Goal: Entertainment & Leisure: Browse casually

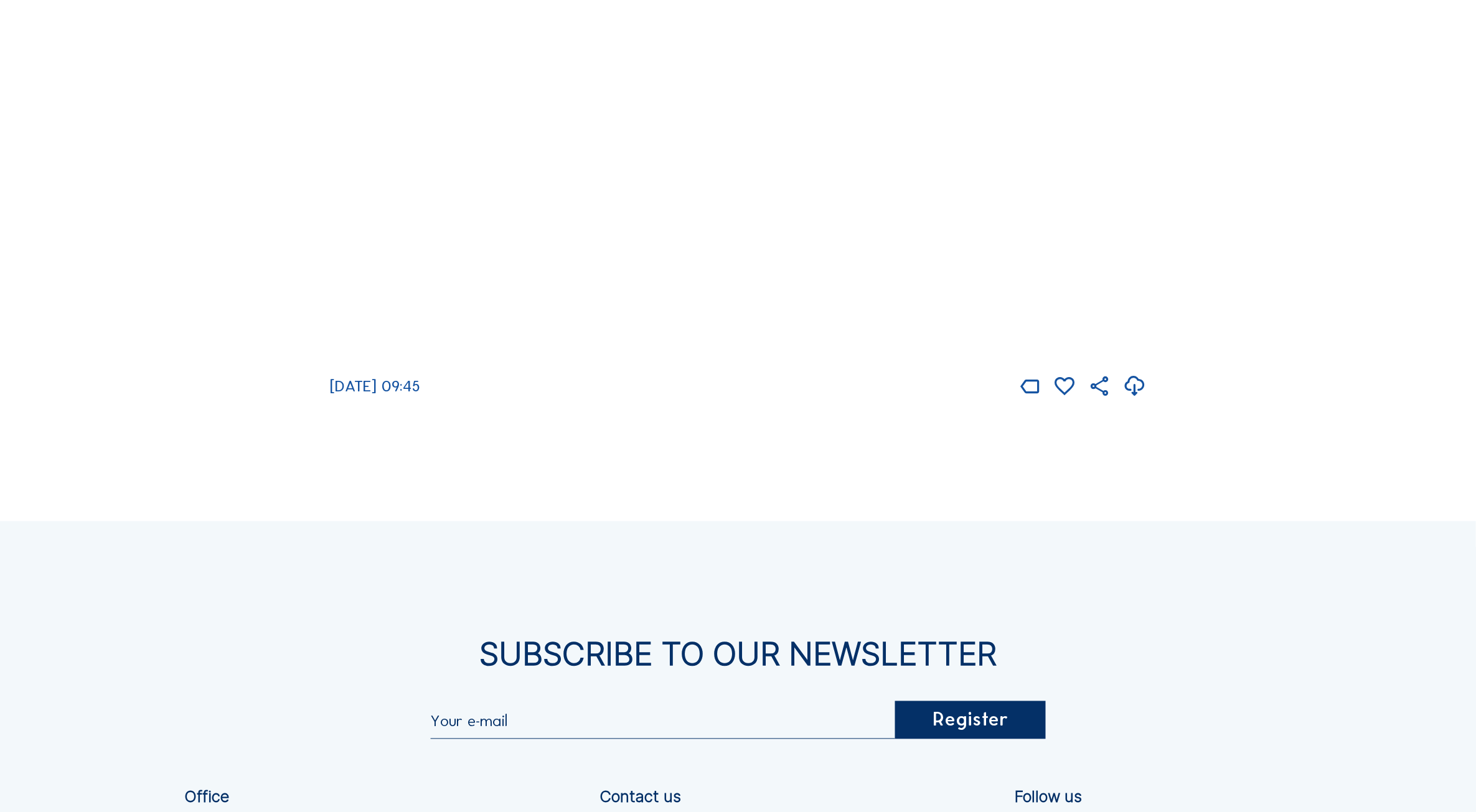
scroll to position [2924, 0]
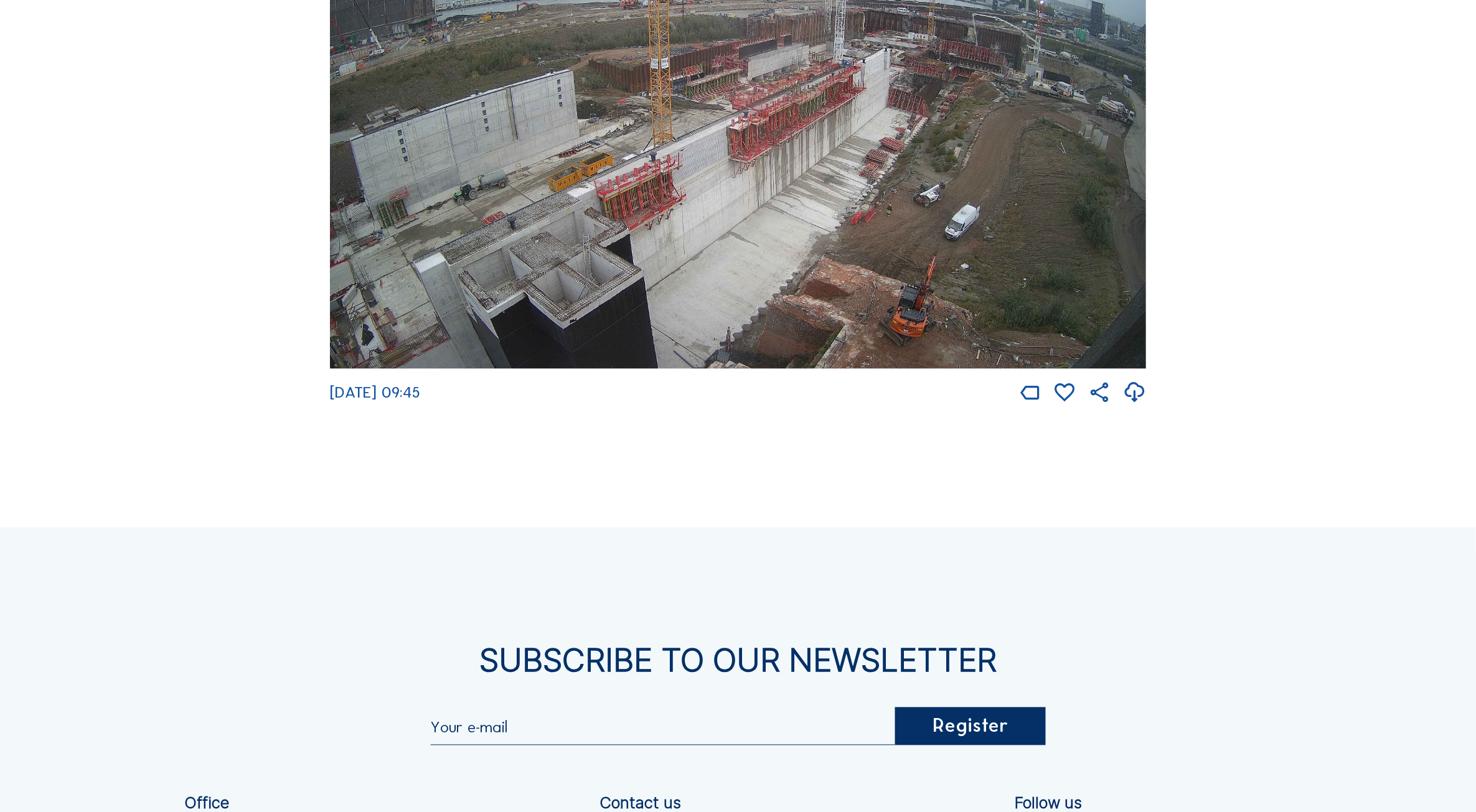
click at [692, 286] on img at bounding box center [738, 140] width 816 height 459
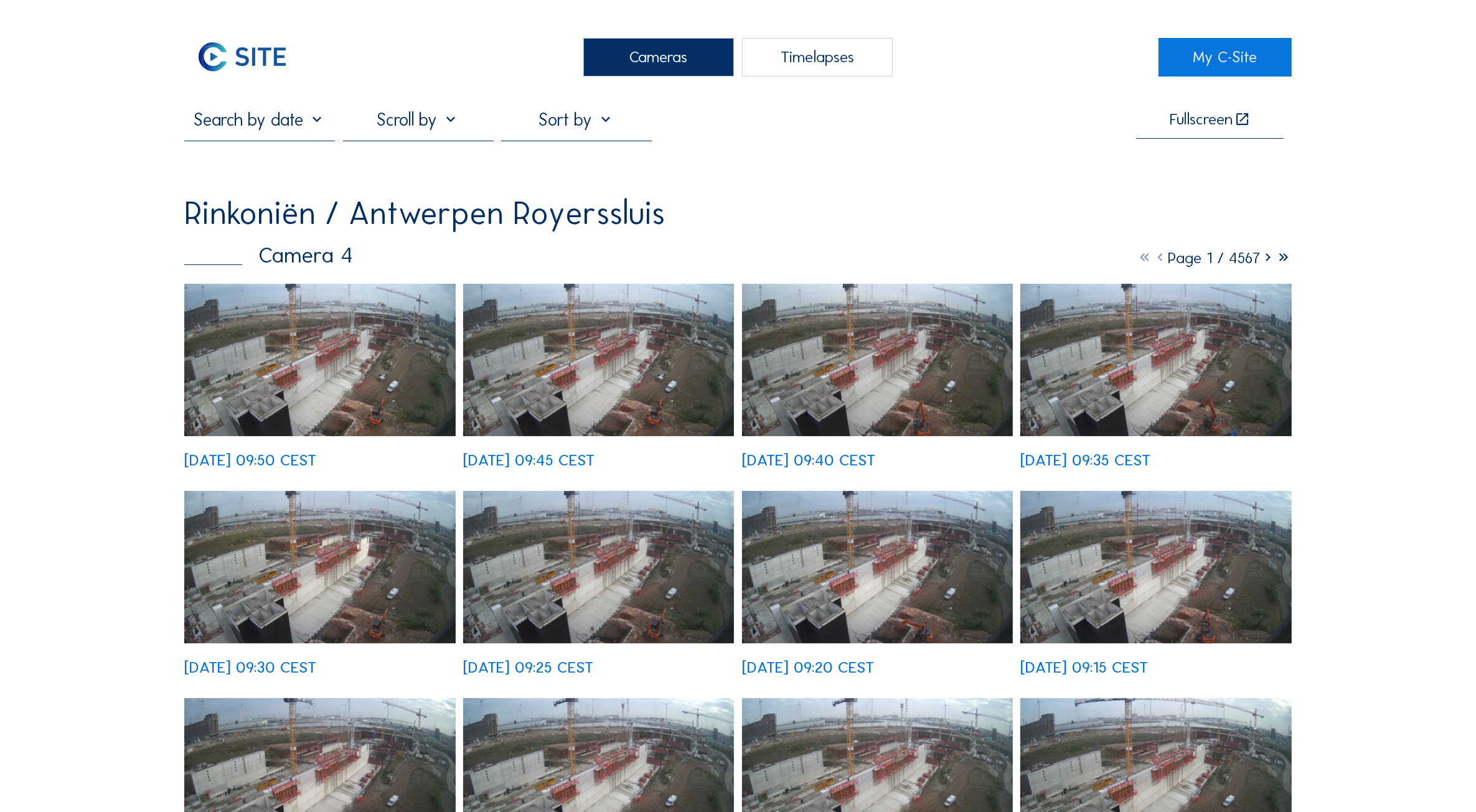
click at [313, 347] on img at bounding box center [319, 360] width 271 height 153
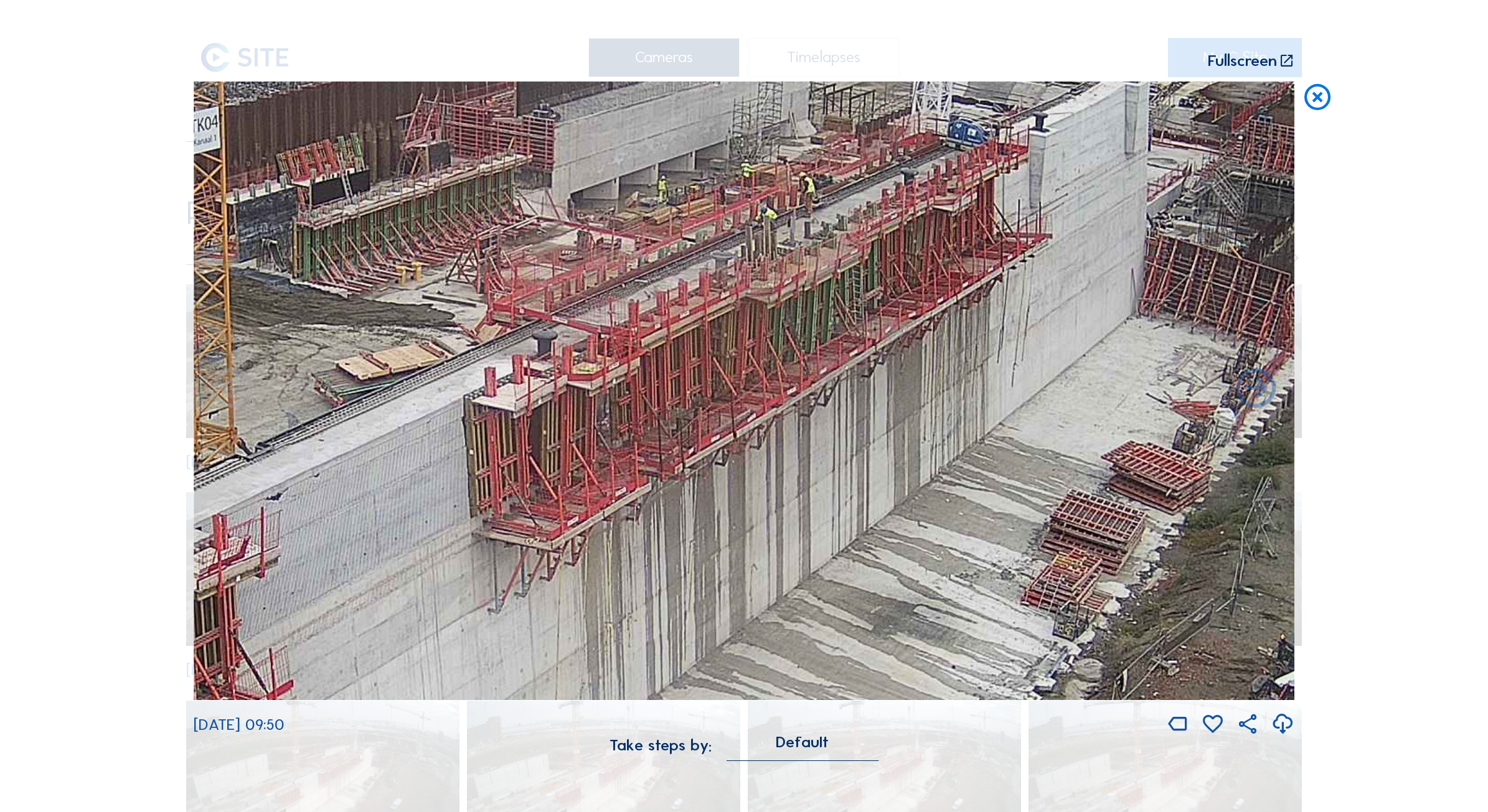
drag, startPoint x: 1097, startPoint y: 418, endPoint x: 568, endPoint y: 629, distance: 569.5
click at [568, 629] on img at bounding box center [744, 391] width 1101 height 619
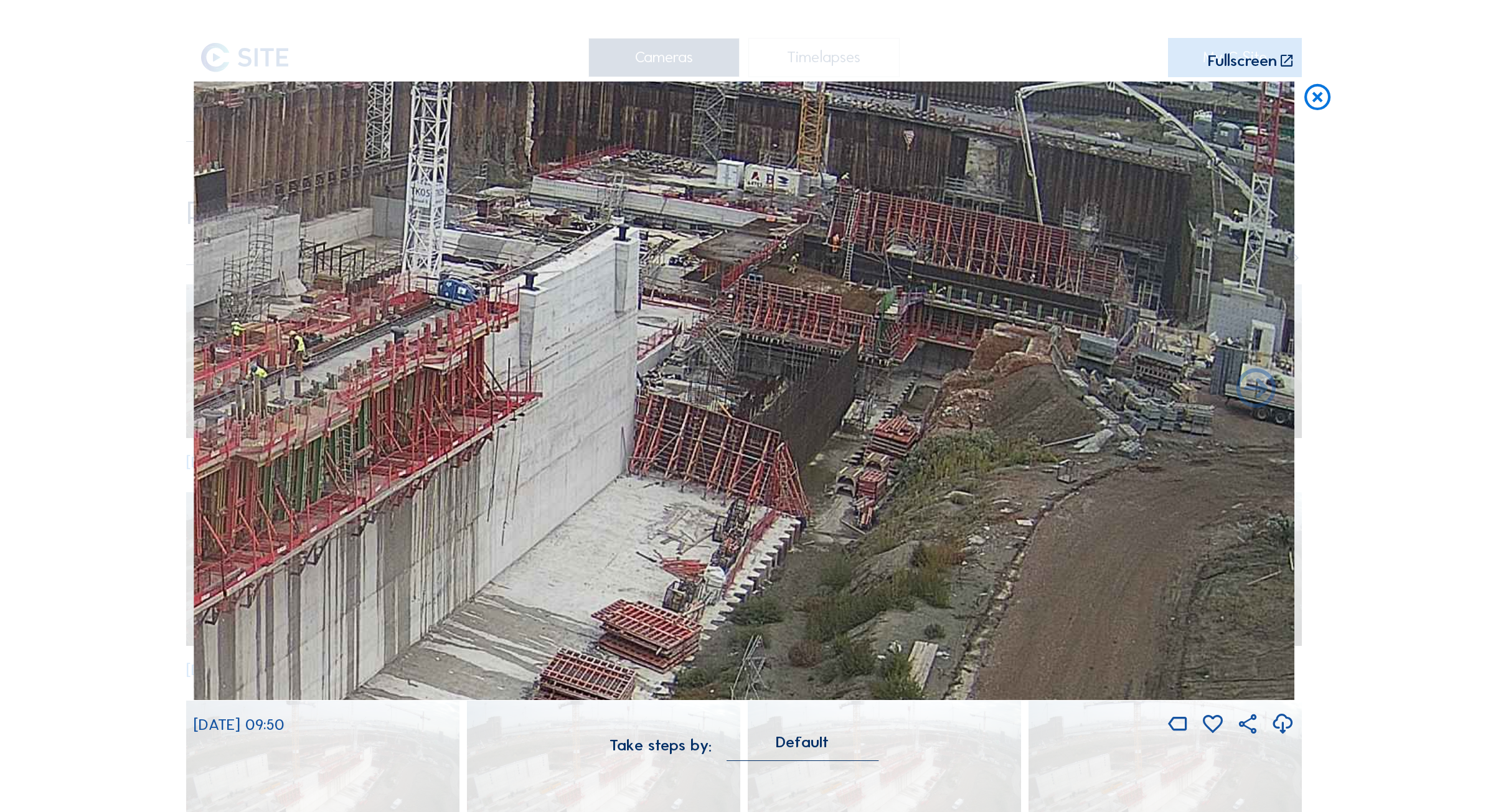
drag, startPoint x: 935, startPoint y: 380, endPoint x: 409, endPoint y: 542, distance: 550.4
click at [409, 542] on img at bounding box center [744, 391] width 1101 height 619
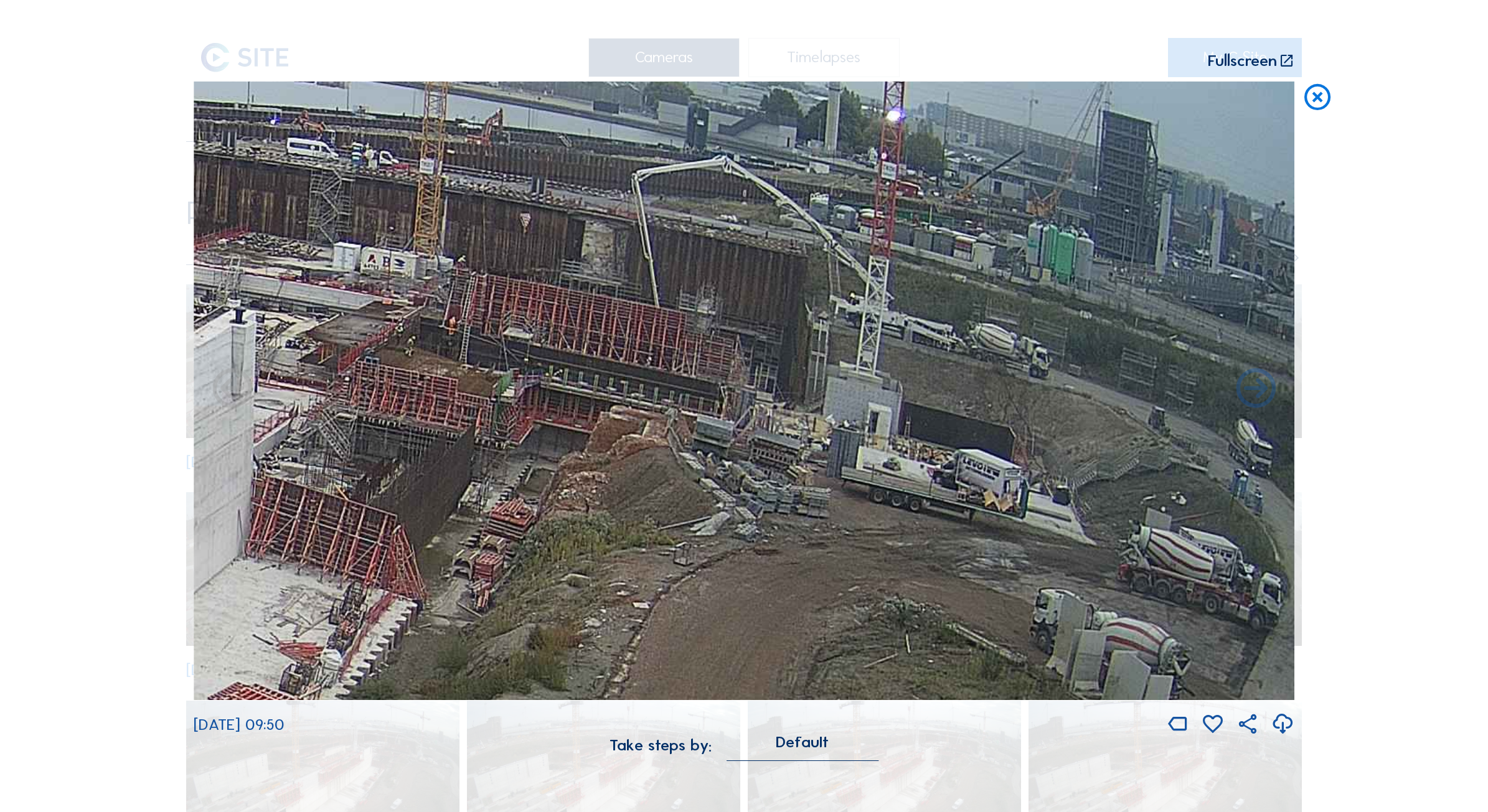
drag, startPoint x: 879, startPoint y: 371, endPoint x: 521, endPoint y: 440, distance: 364.6
click at [521, 440] on img at bounding box center [744, 391] width 1101 height 619
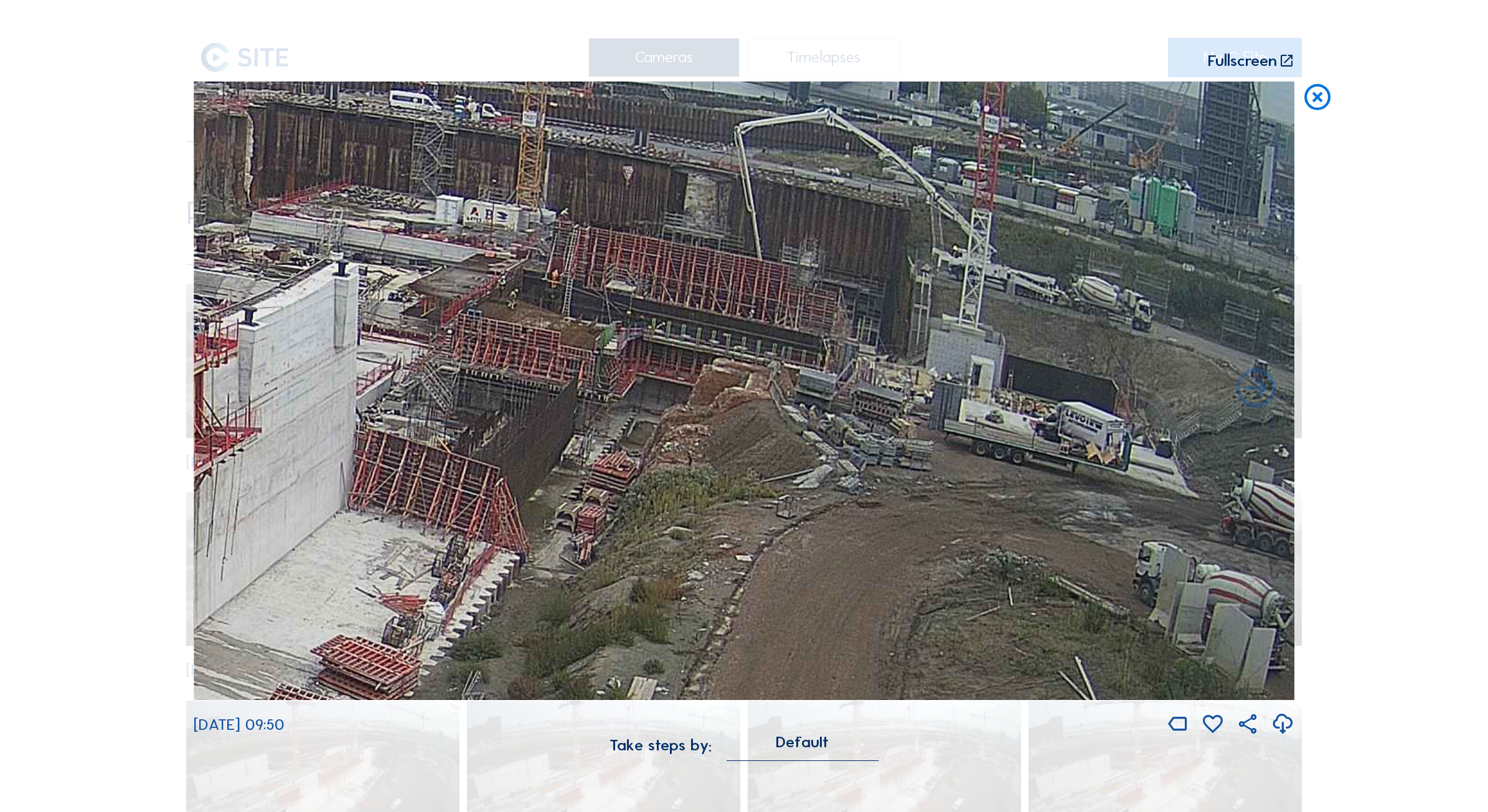
drag, startPoint x: 1041, startPoint y: 512, endPoint x: 1043, endPoint y: 470, distance: 42.0
click at [1043, 470] on img at bounding box center [744, 391] width 1101 height 619
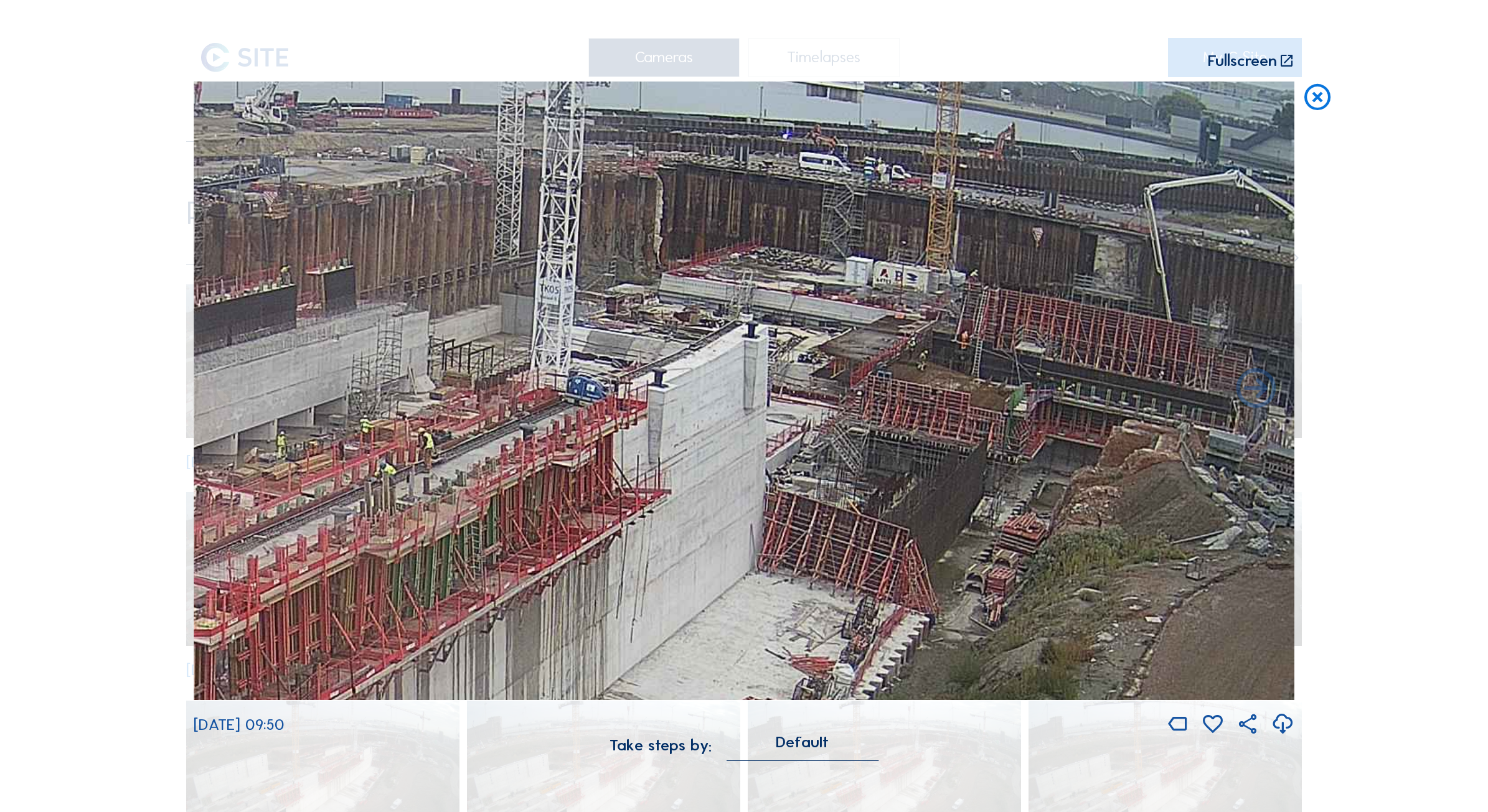
drag, startPoint x: 544, startPoint y: 429, endPoint x: 934, endPoint y: 485, distance: 394.0
click at [934, 485] on img at bounding box center [744, 391] width 1101 height 619
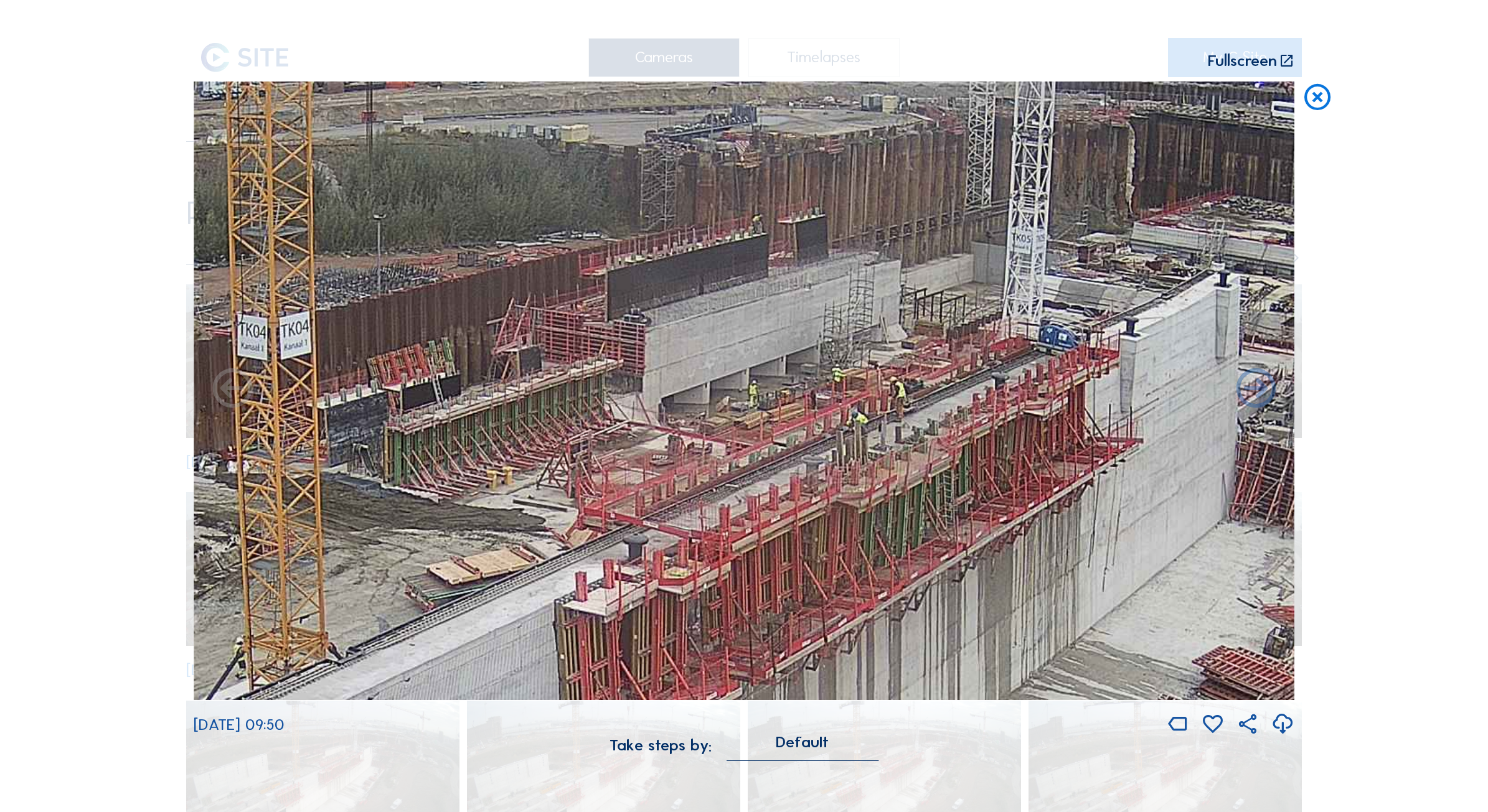
drag, startPoint x: 365, startPoint y: 532, endPoint x: 837, endPoint y: 481, distance: 474.7
click at [837, 481] on img at bounding box center [744, 391] width 1101 height 619
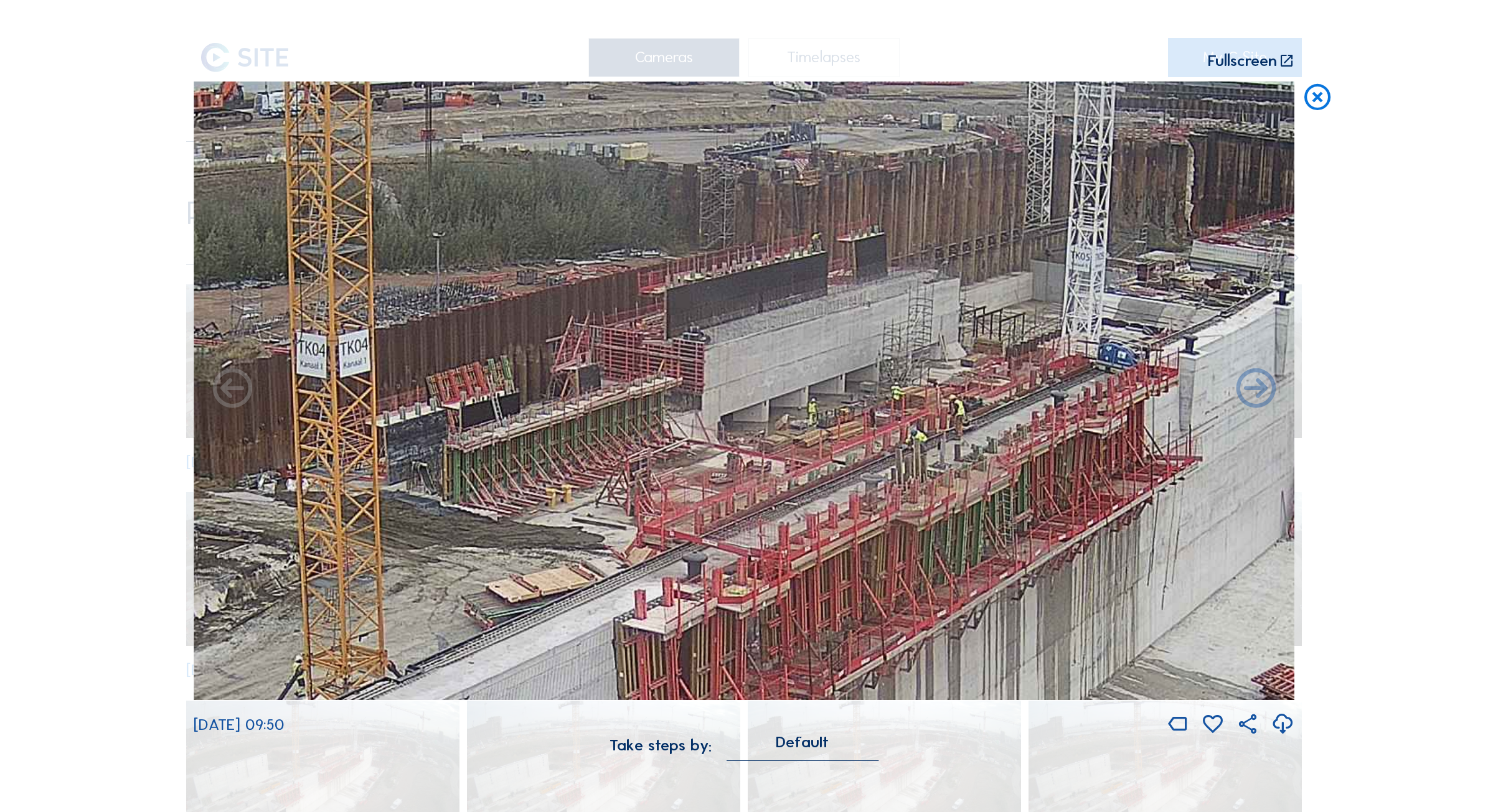
drag, startPoint x: 1002, startPoint y: 530, endPoint x: 1062, endPoint y: 547, distance: 62.4
click at [1062, 547] on img at bounding box center [744, 391] width 1101 height 619
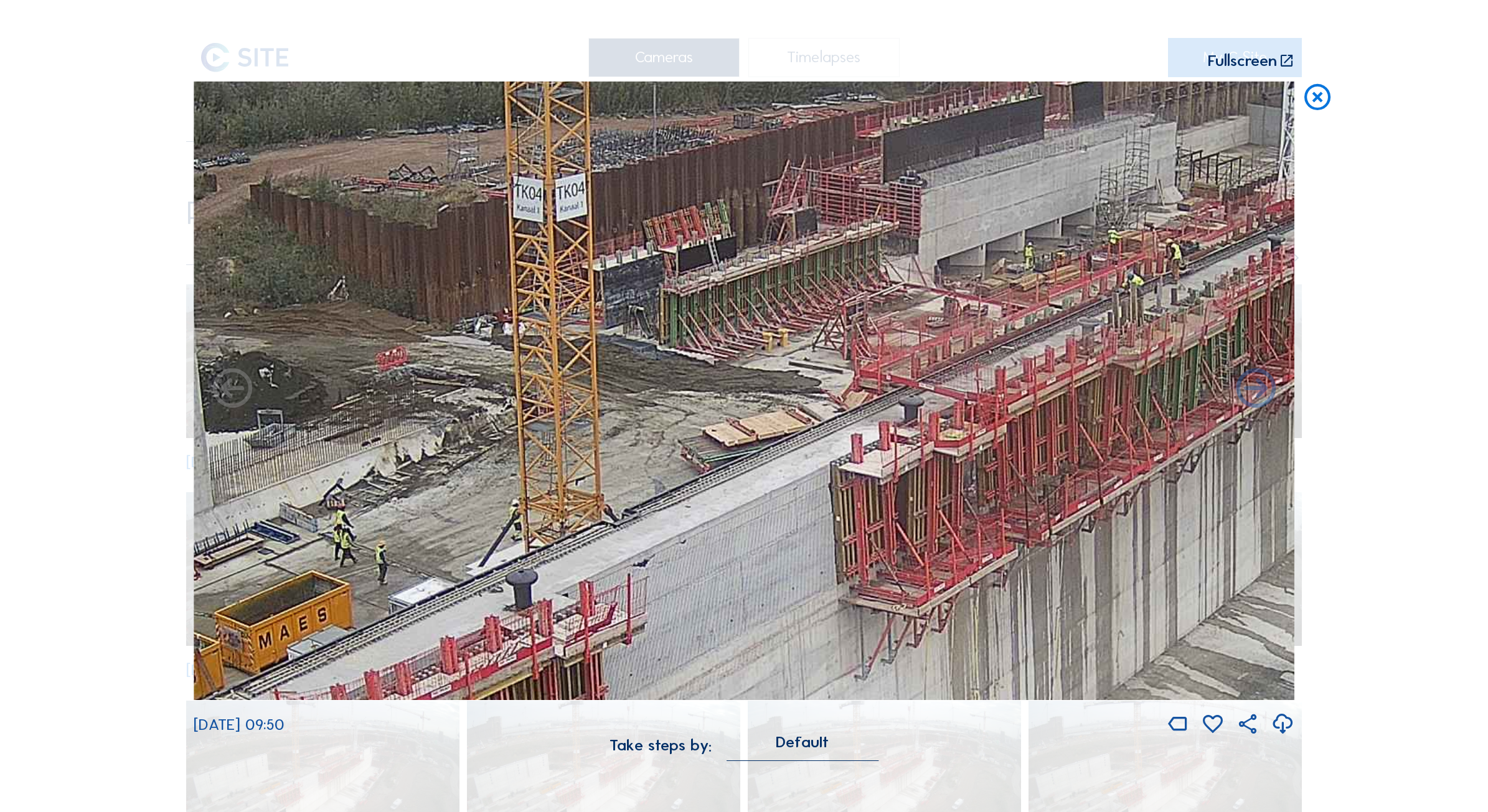
drag, startPoint x: 288, startPoint y: 537, endPoint x: 867, endPoint y: 257, distance: 643.1
click at [867, 257] on img at bounding box center [744, 391] width 1101 height 619
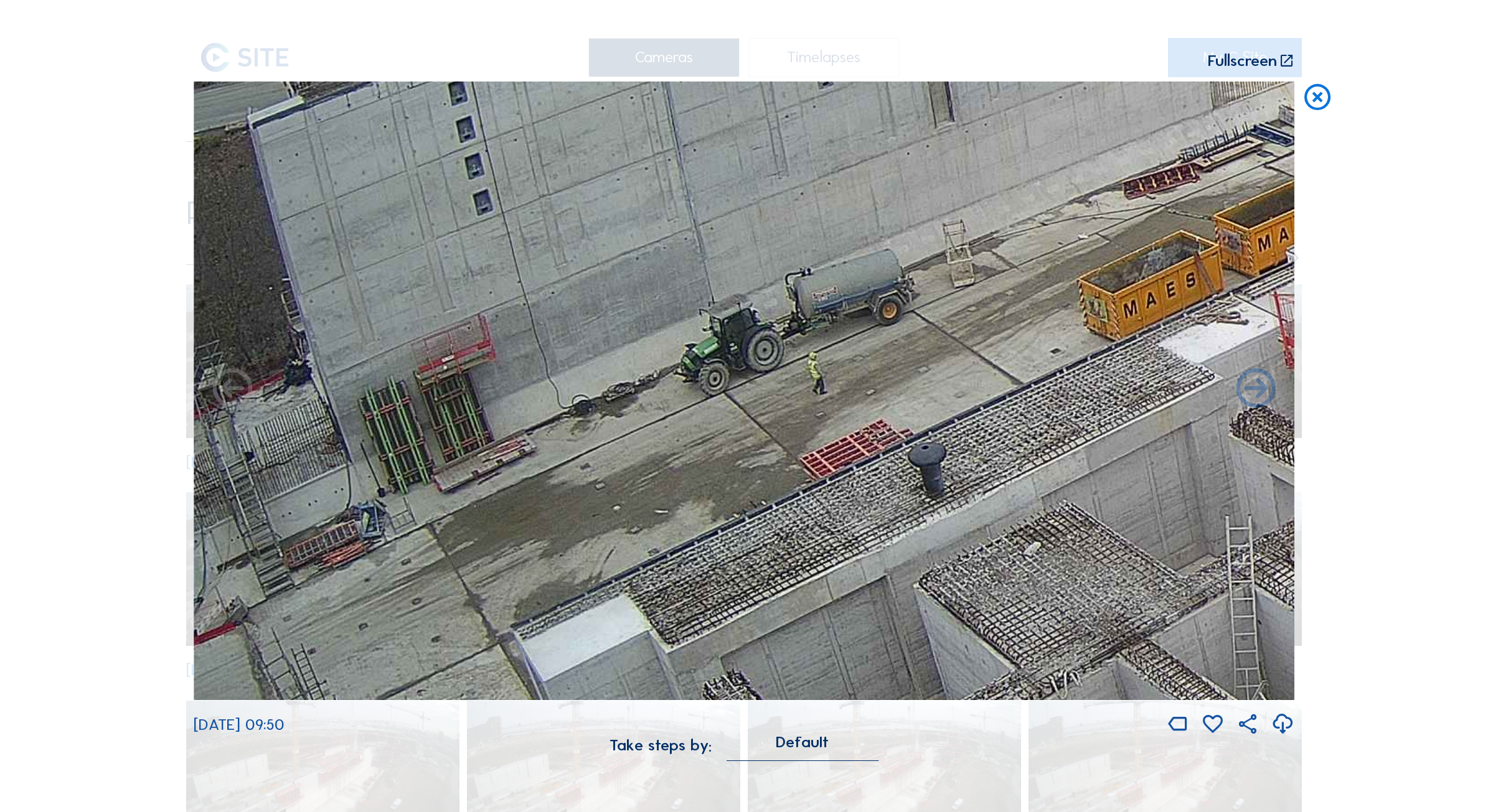
drag, startPoint x: 387, startPoint y: 524, endPoint x: 1024, endPoint y: 250, distance: 693.4
click at [1024, 250] on img at bounding box center [744, 391] width 1101 height 619
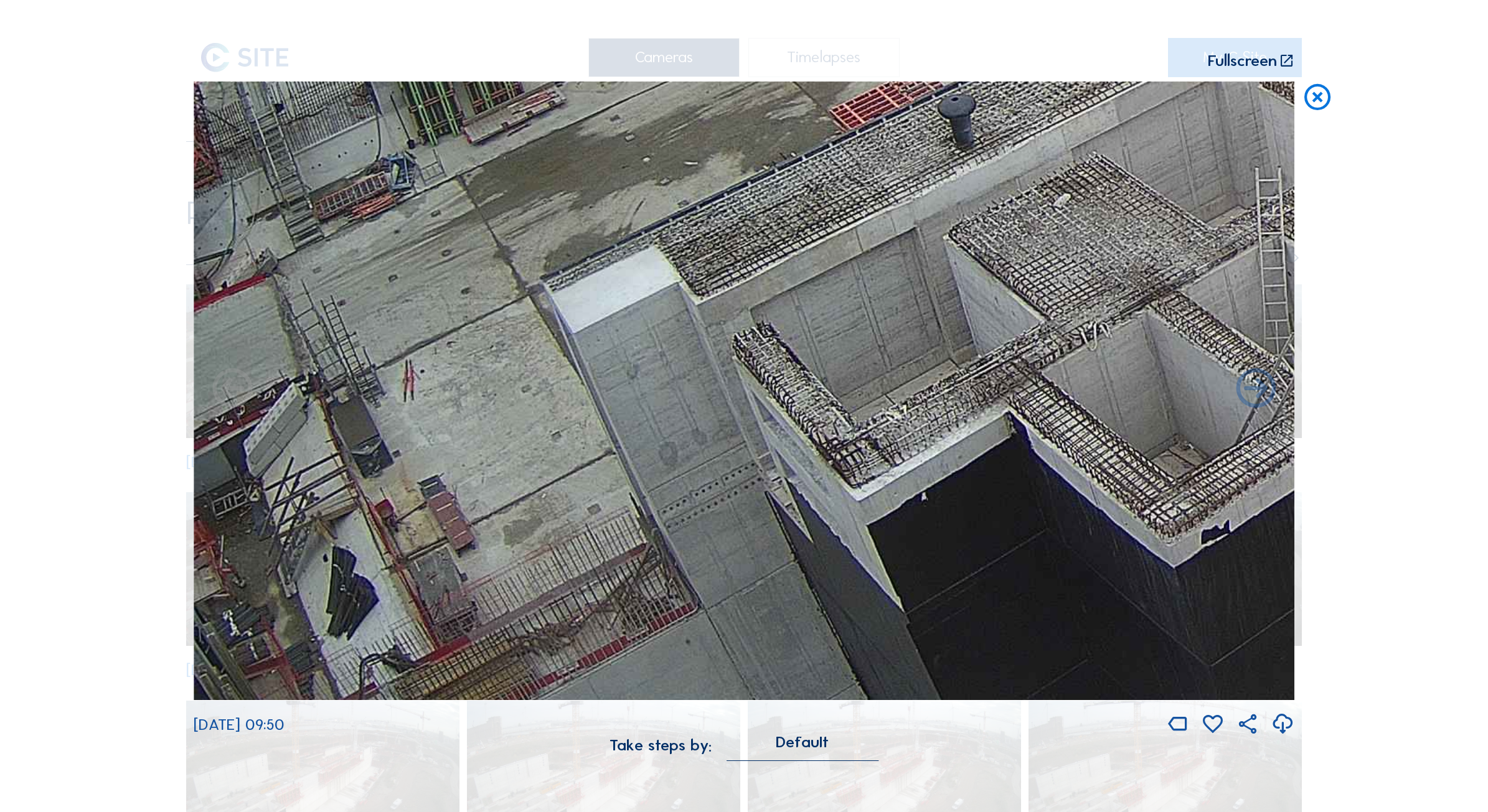
drag, startPoint x: 455, startPoint y: 464, endPoint x: 797, endPoint y: 161, distance: 456.9
click at [797, 161] on img at bounding box center [744, 391] width 1101 height 619
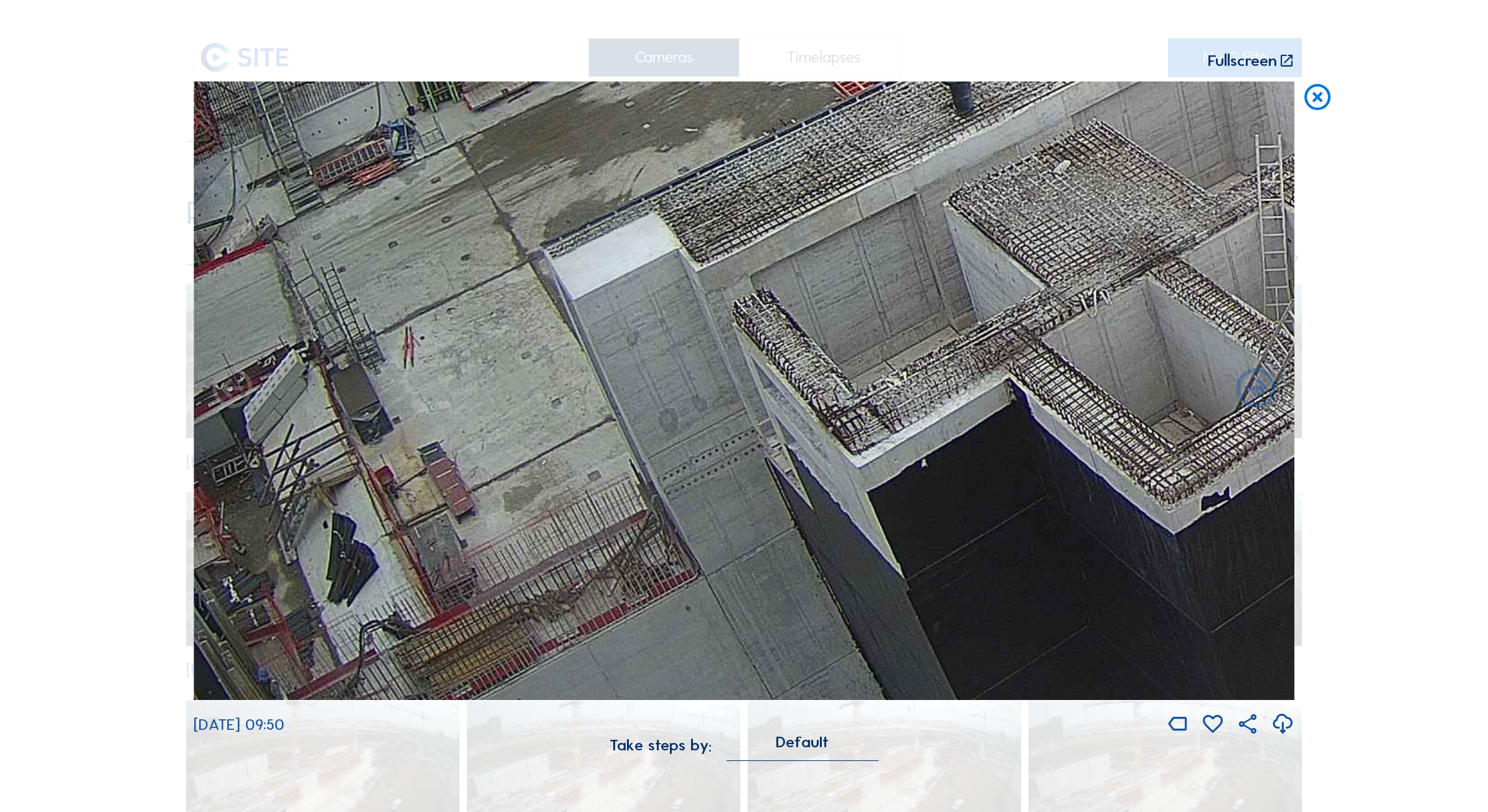
drag, startPoint x: 751, startPoint y: 531, endPoint x: 876, endPoint y: 163, distance: 388.7
click at [876, 160] on img at bounding box center [744, 391] width 1101 height 619
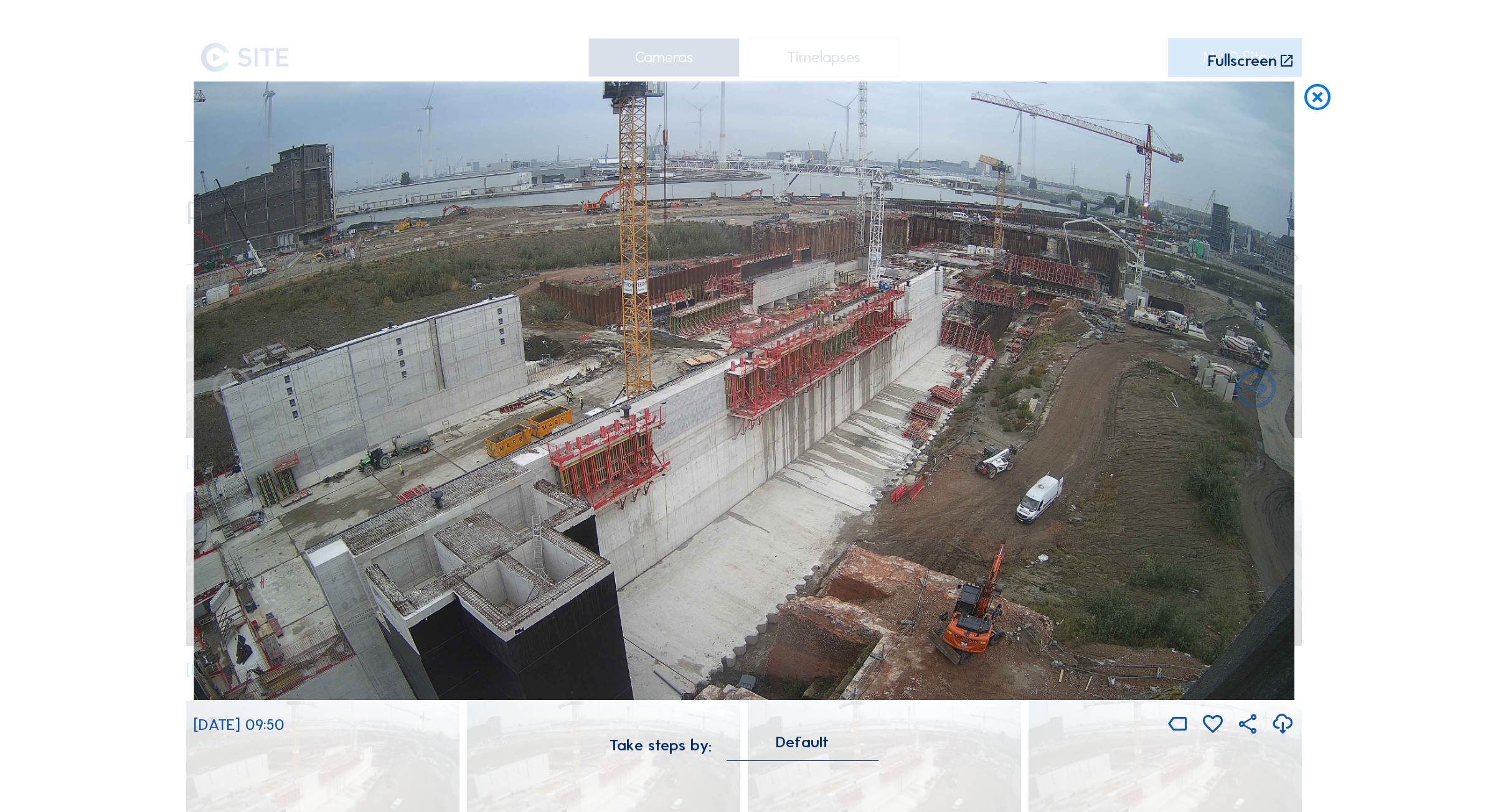
click at [1320, 97] on icon at bounding box center [1317, 98] width 32 height 33
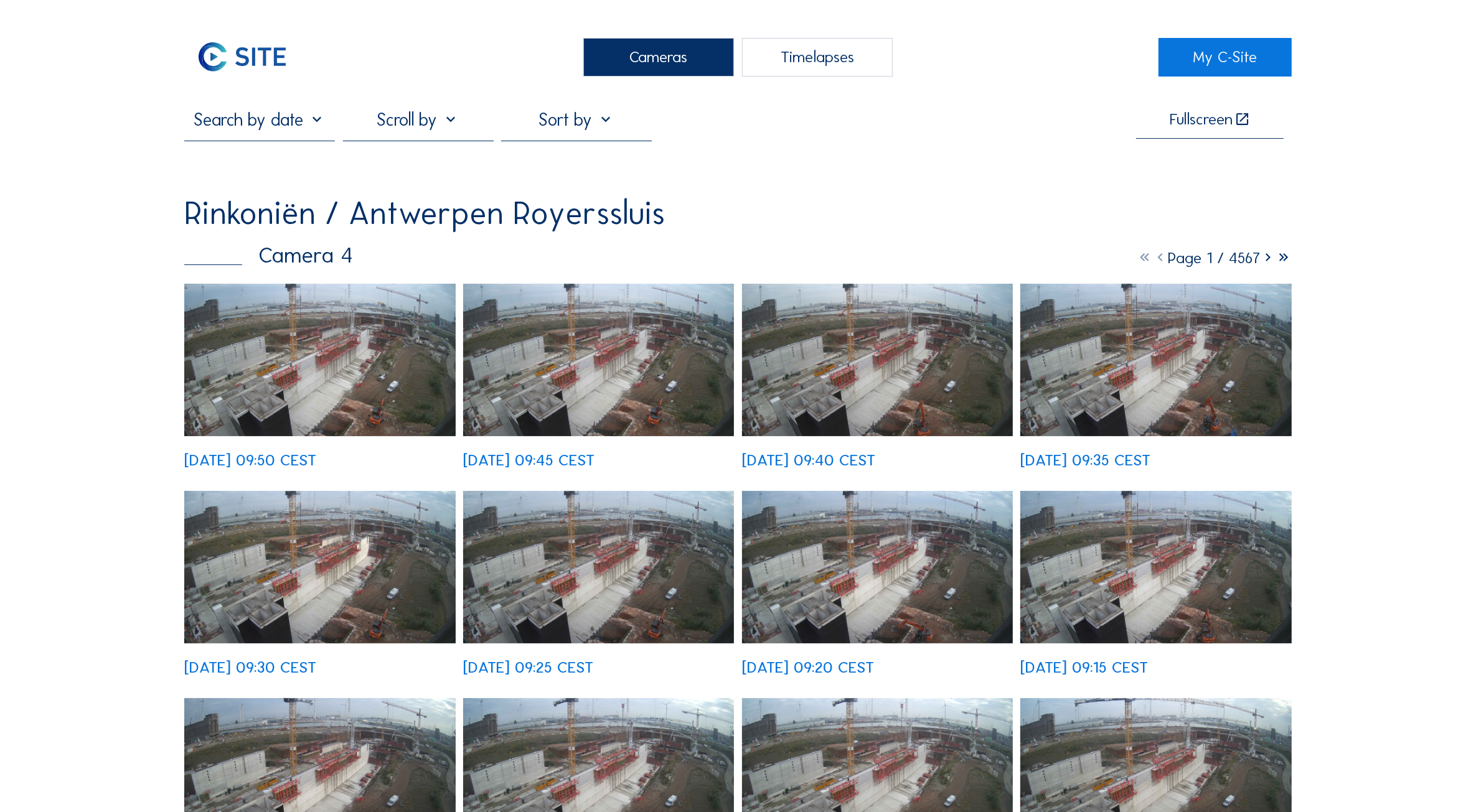
click at [621, 57] on div "Cameras" at bounding box center [659, 57] width 151 height 38
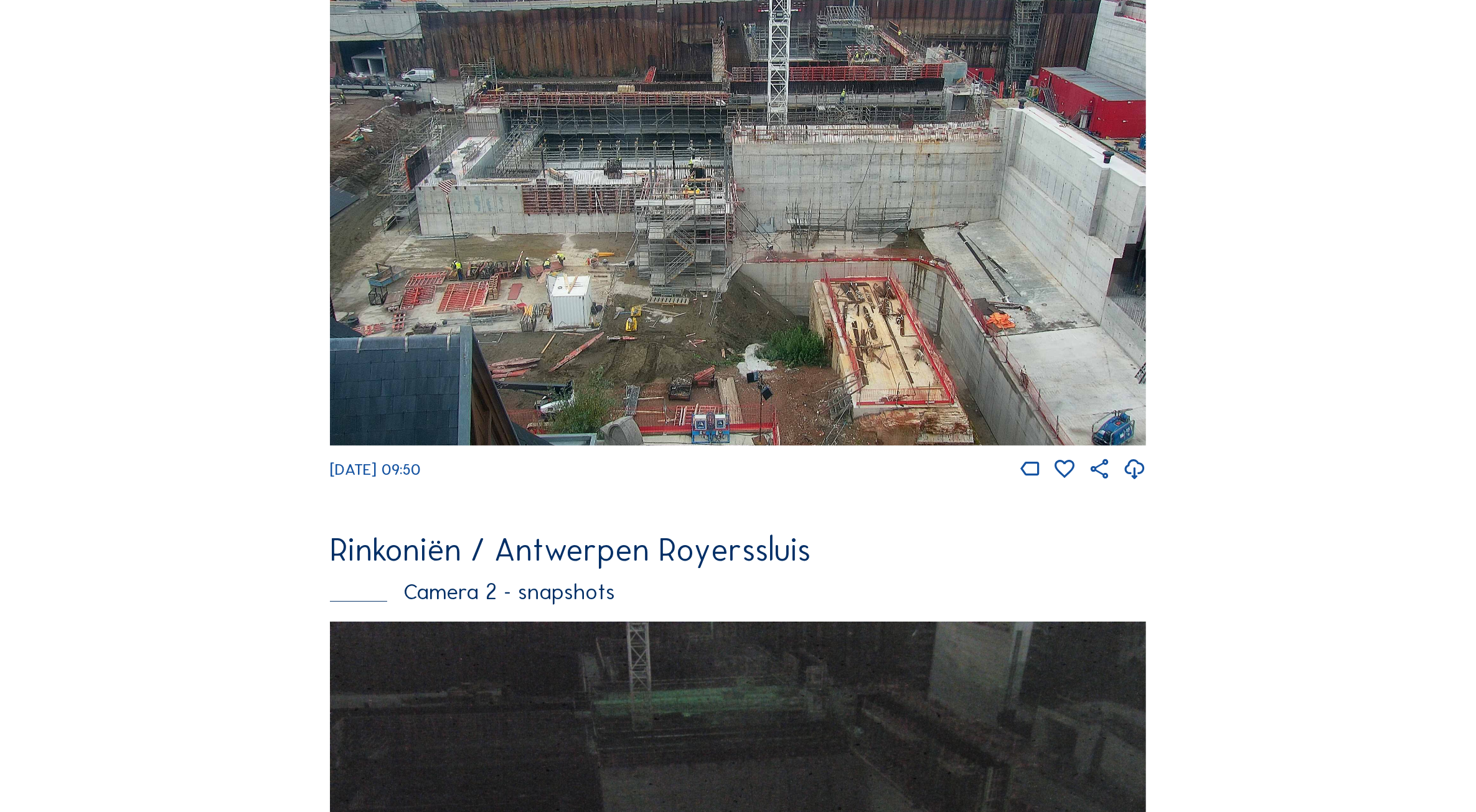
click at [610, 270] on img at bounding box center [738, 206] width 816 height 478
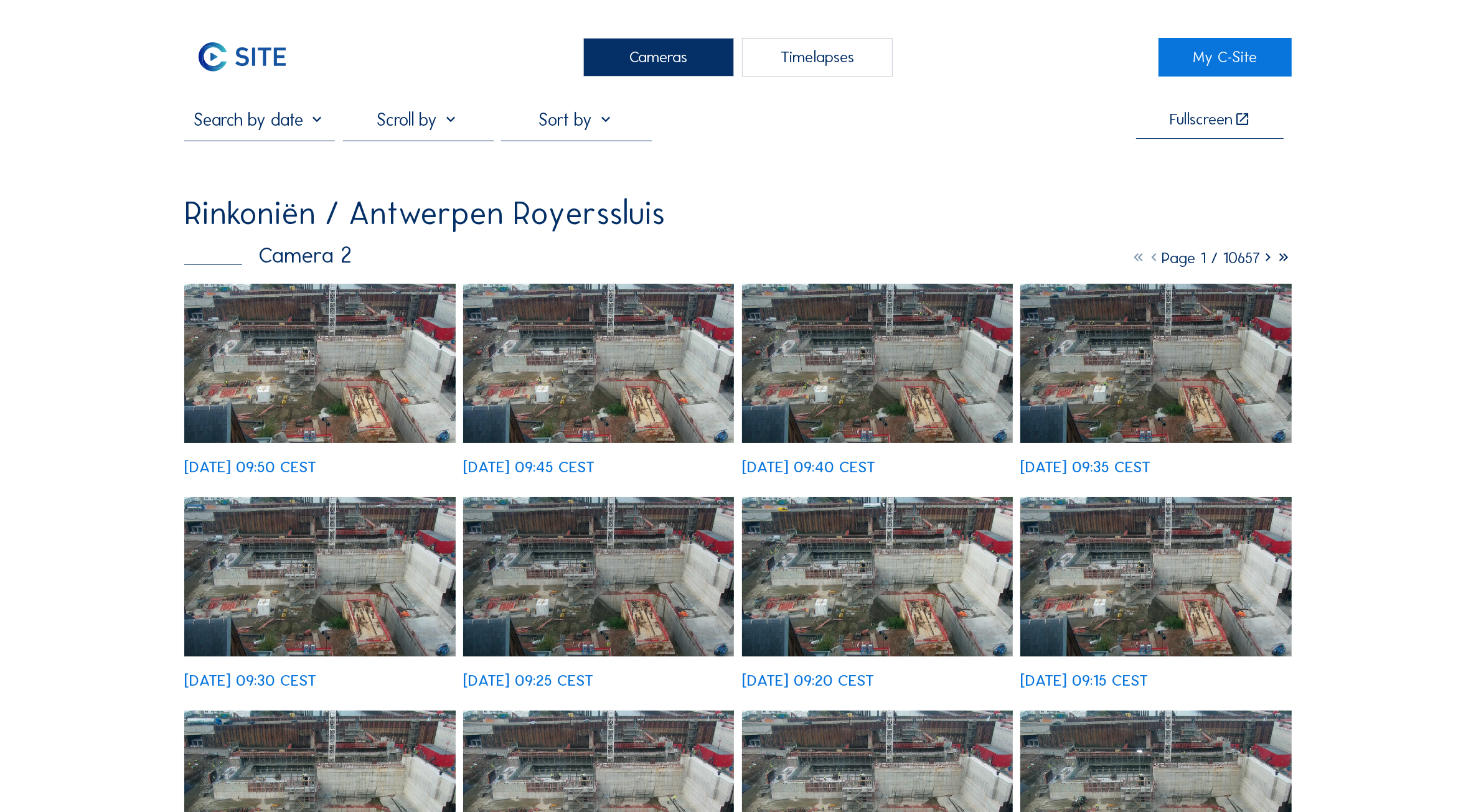
click at [369, 358] on img at bounding box center [319, 363] width 271 height 159
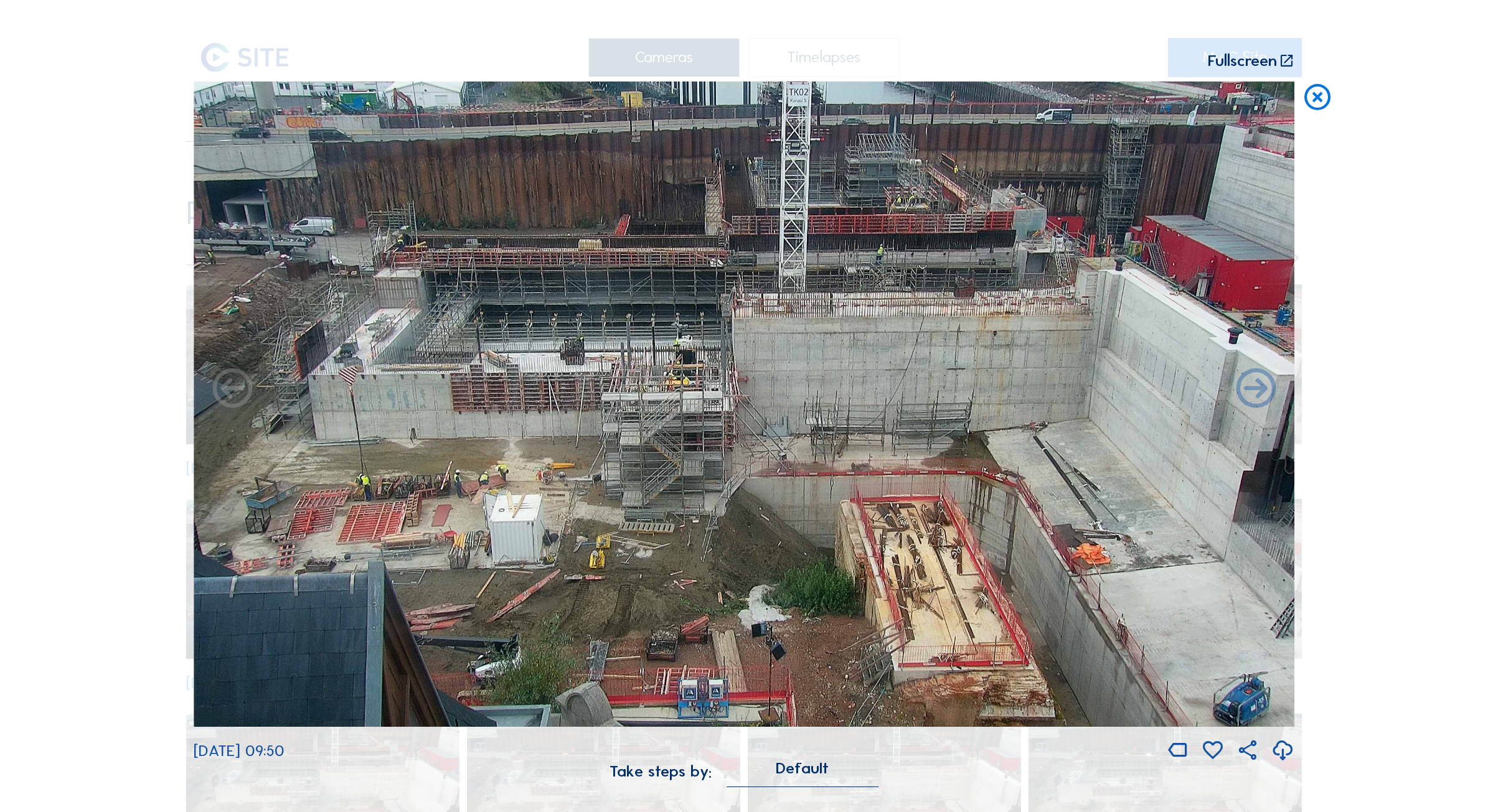
click at [425, 420] on img at bounding box center [744, 403] width 1101 height 645
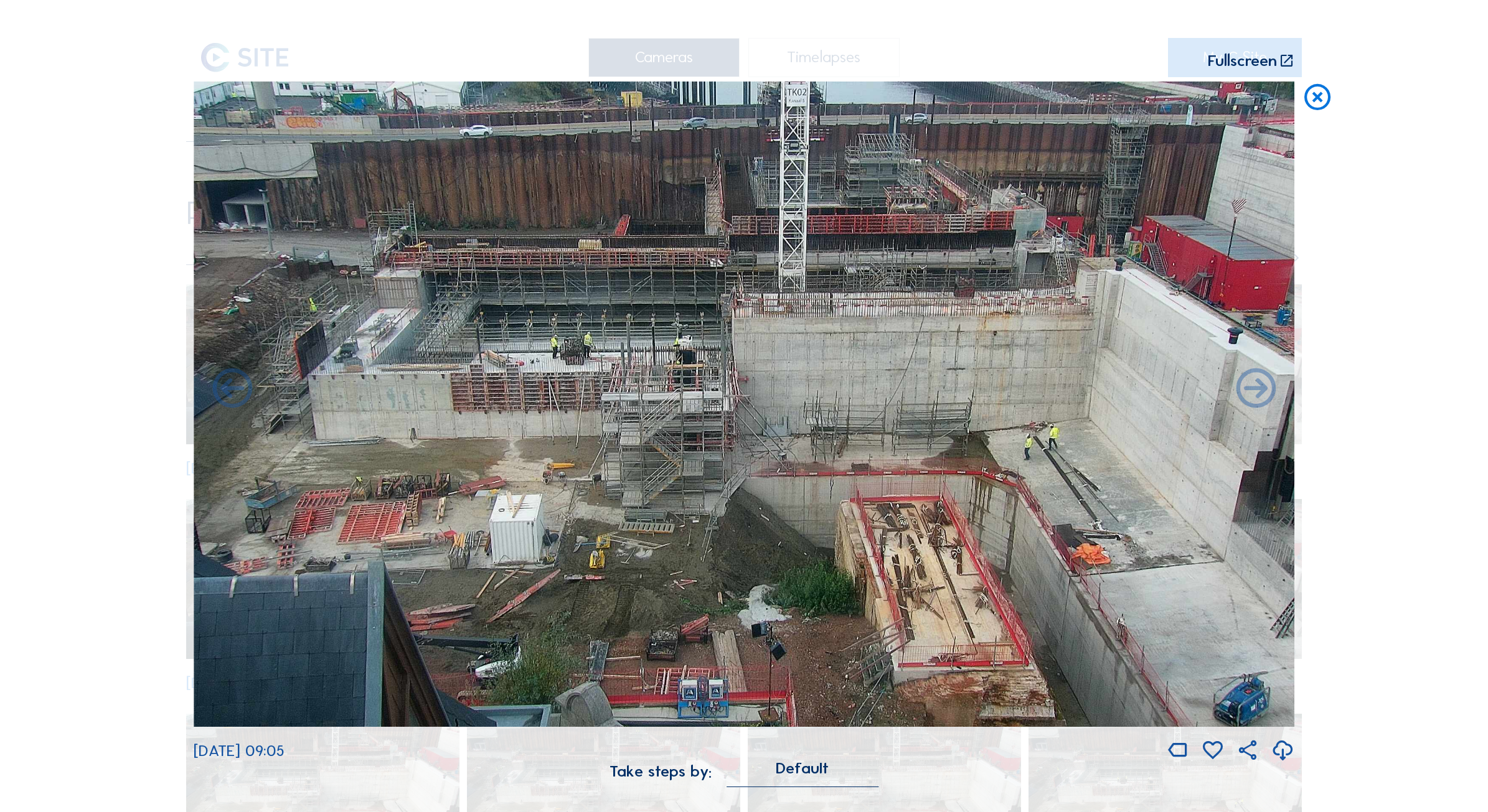
click at [1318, 112] on icon at bounding box center [1317, 98] width 32 height 33
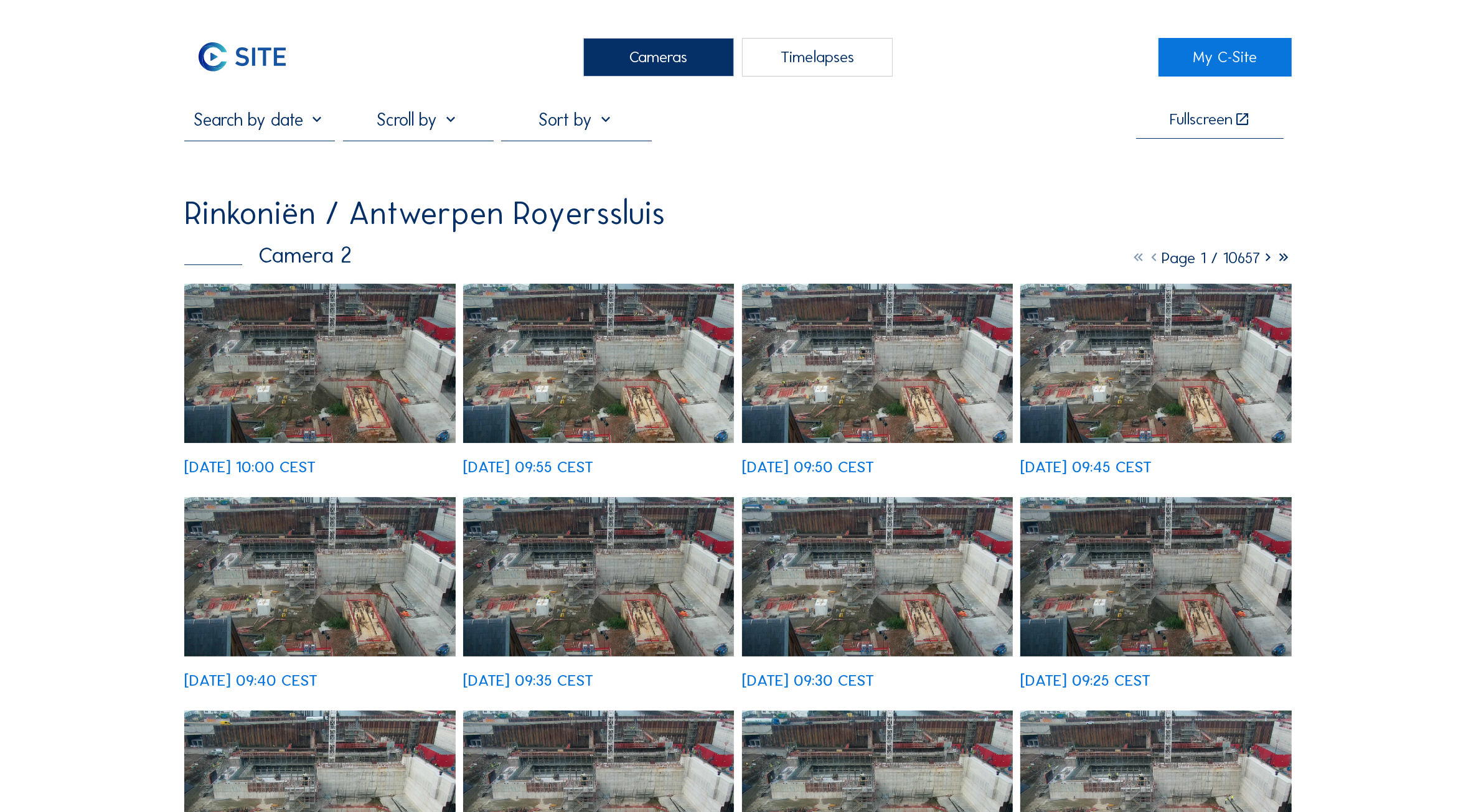
click at [650, 57] on div "Cameras" at bounding box center [659, 57] width 151 height 38
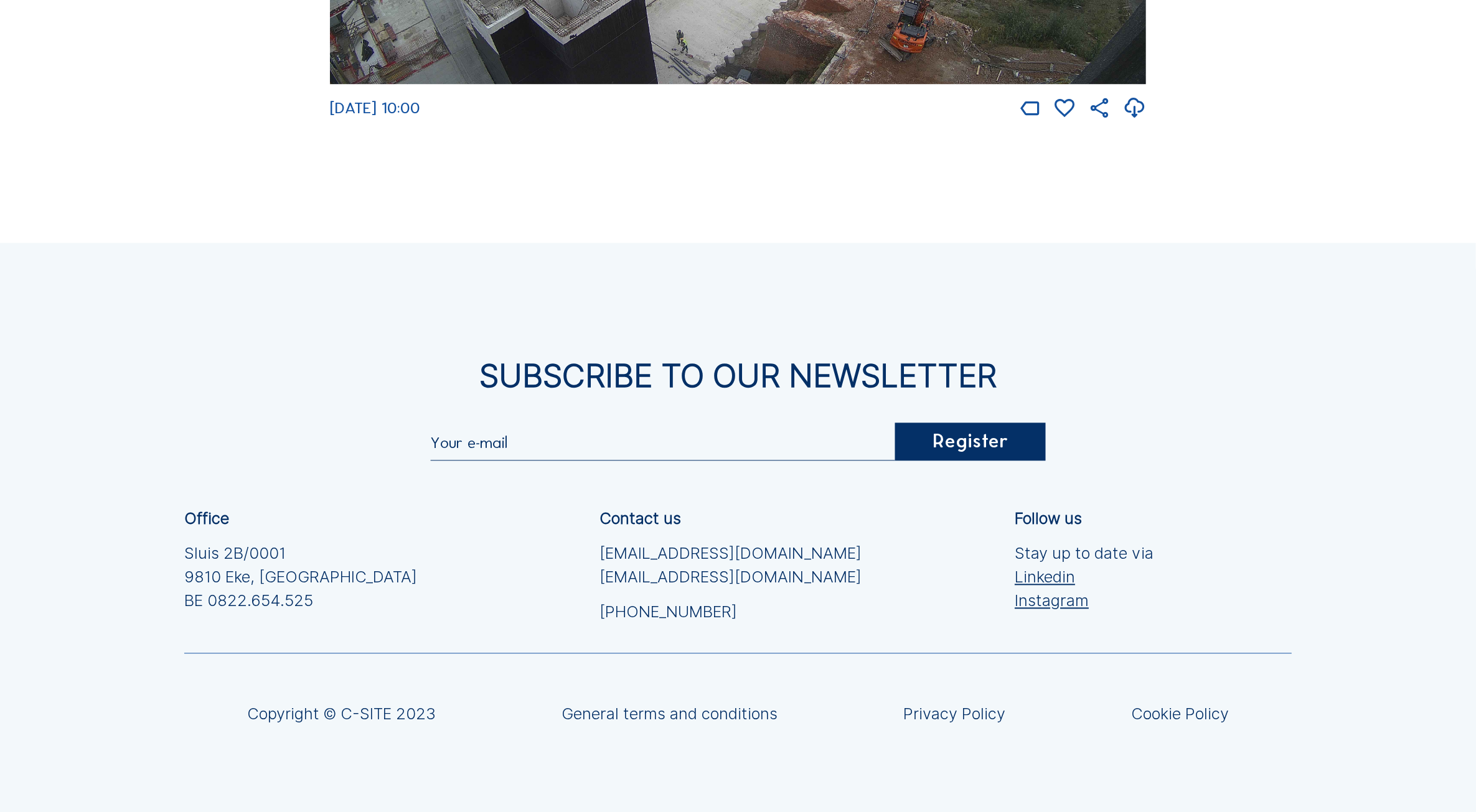
scroll to position [2639, 0]
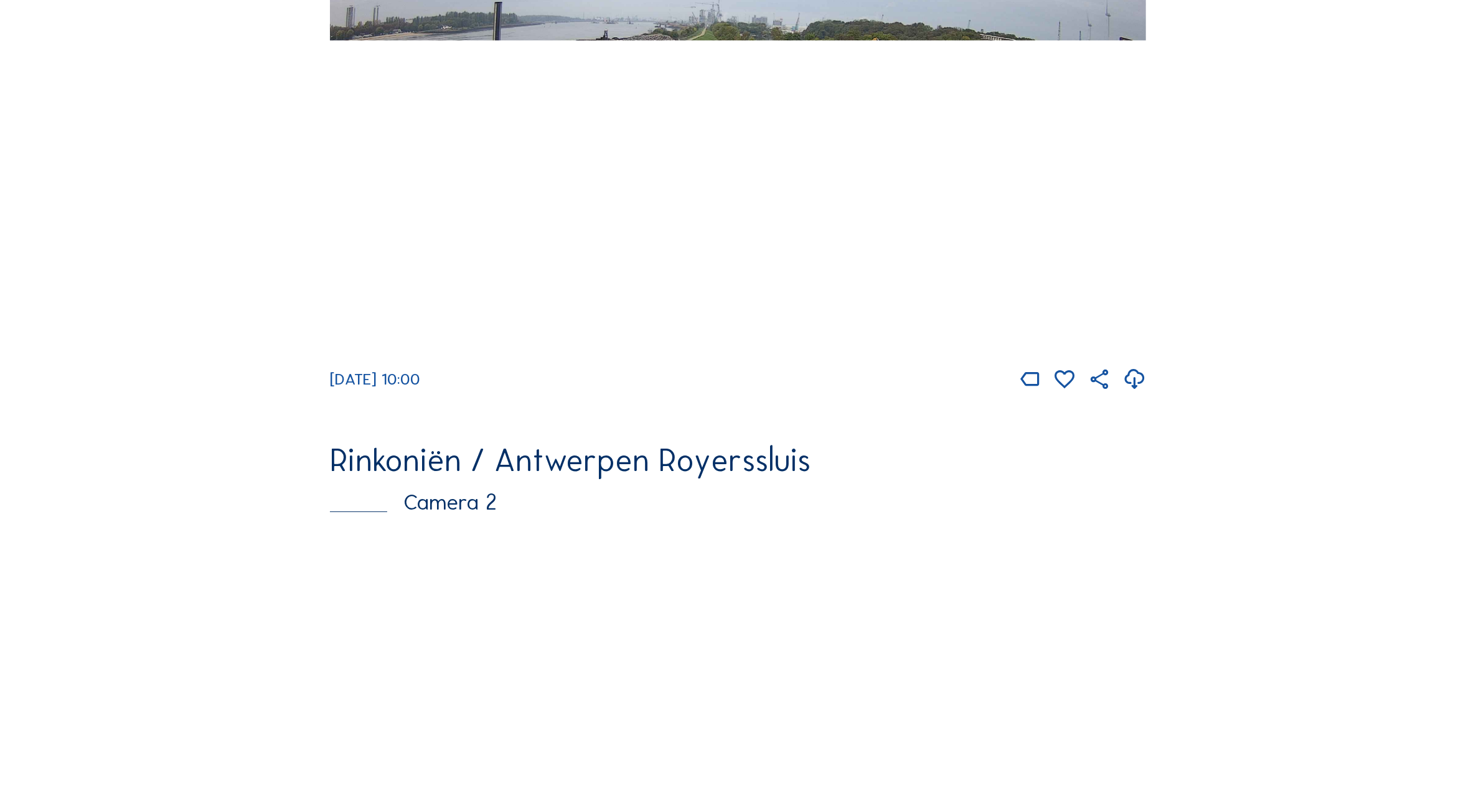
scroll to position [72, 0]
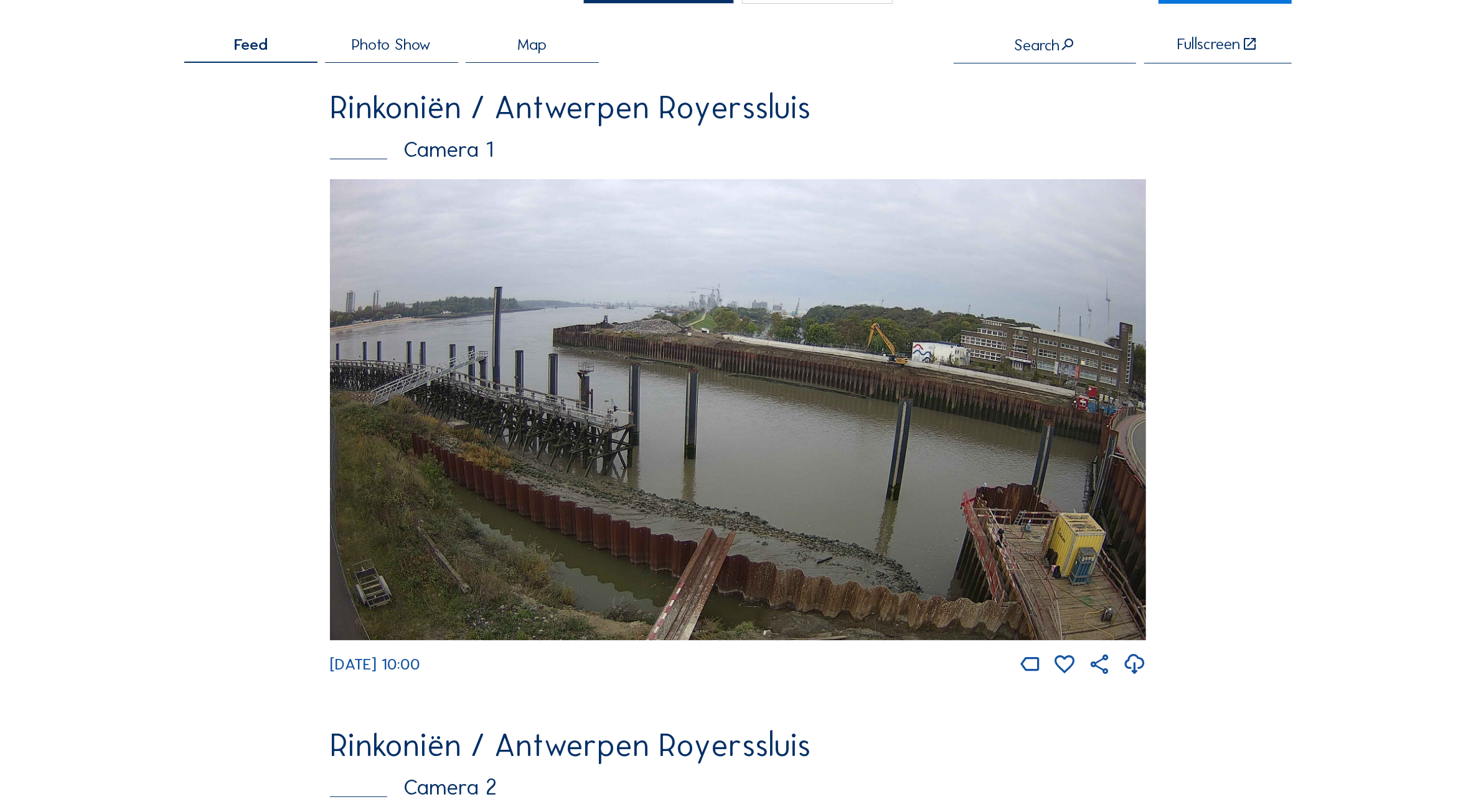
click at [760, 330] on img at bounding box center [738, 409] width 816 height 461
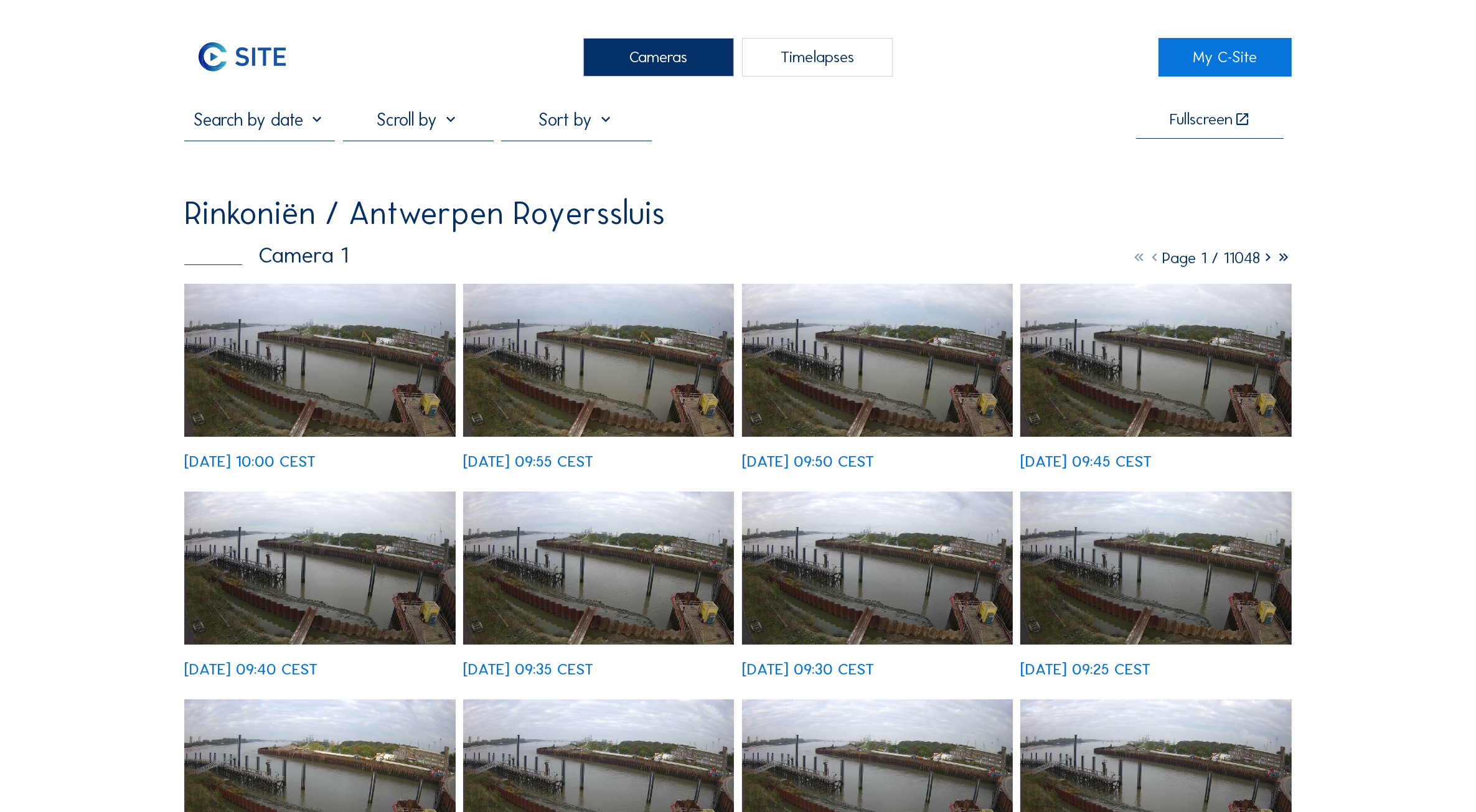
click at [313, 334] on img at bounding box center [319, 360] width 271 height 153
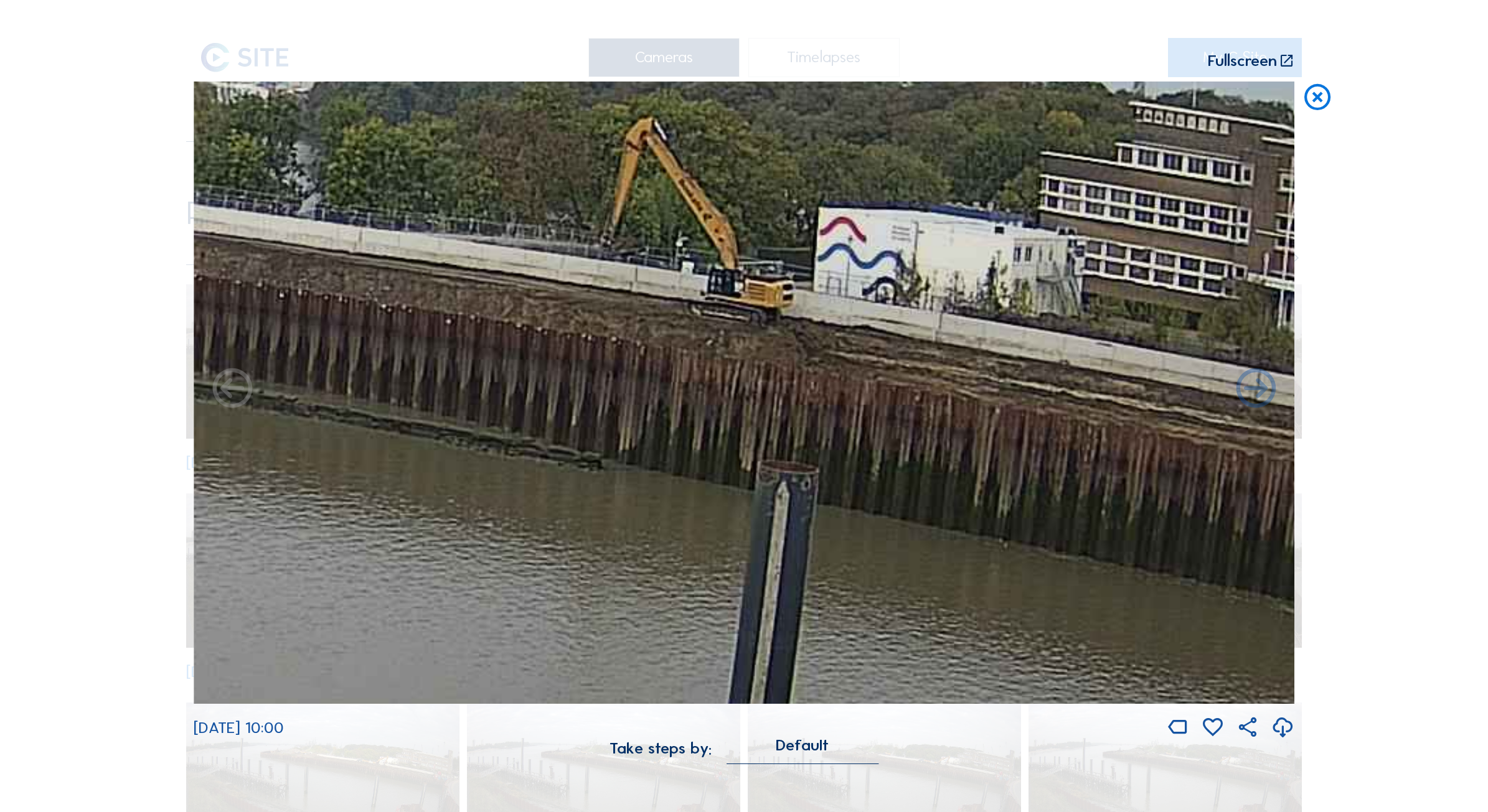
drag, startPoint x: 1028, startPoint y: 486, endPoint x: 161, endPoint y: 381, distance: 873.3
click at [159, 385] on div "Scroll to travel through time | Press 'Alt' Button + Scroll to Zoom | Click and…" at bounding box center [744, 406] width 1488 height 812
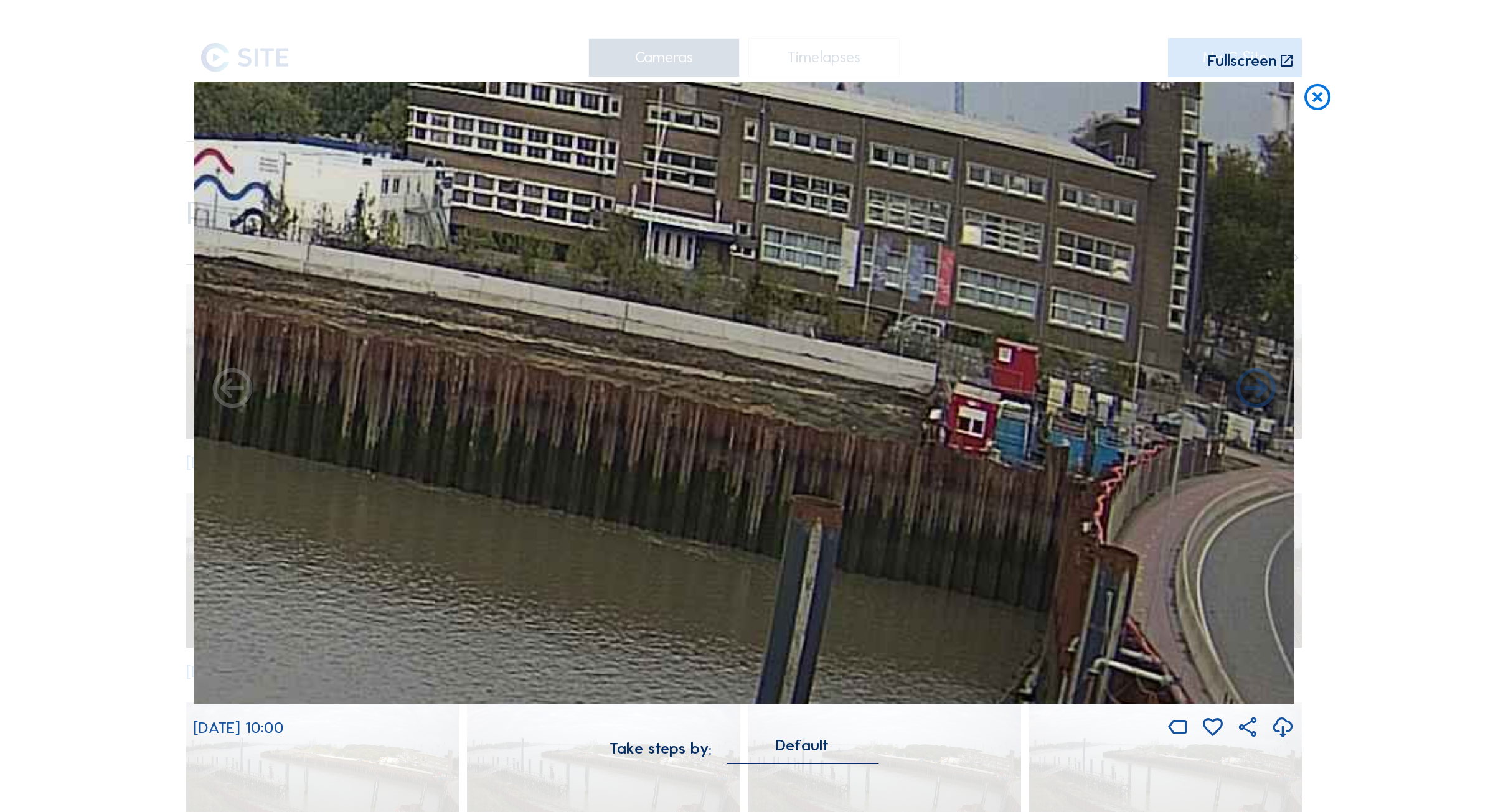
drag, startPoint x: 1082, startPoint y: 424, endPoint x: 277, endPoint y: 359, distance: 807.6
click at [276, 359] on img at bounding box center [744, 392] width 1101 height 622
